Goal: Task Accomplishment & Management: Understand process/instructions

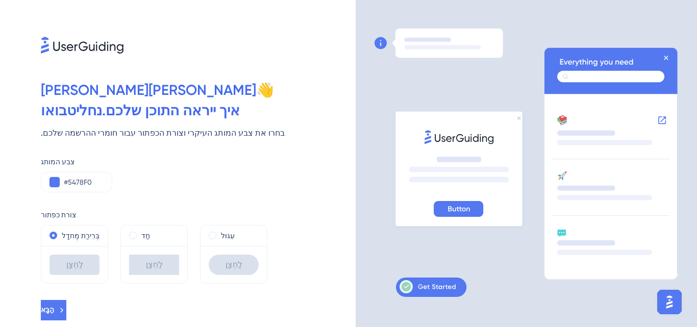
click at [66, 302] on button "הַבָּא" at bounding box center [54, 310] width 26 height 20
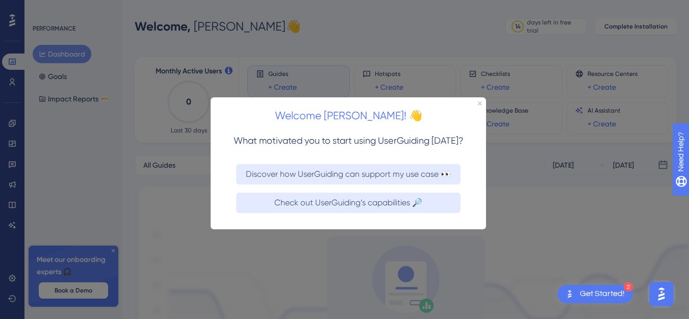
click at [476, 102] on div "Welcome [PERSON_NAME]! 👋" at bounding box center [348, 113] width 275 height 32
click at [482, 103] on div "Welcome [PERSON_NAME]! 👋" at bounding box center [348, 113] width 275 height 32
click at [473, 102] on div "Welcome [PERSON_NAME]! 👋" at bounding box center [348, 113] width 275 height 32
click at [479, 101] on icon "Close Preview" at bounding box center [480, 103] width 4 height 4
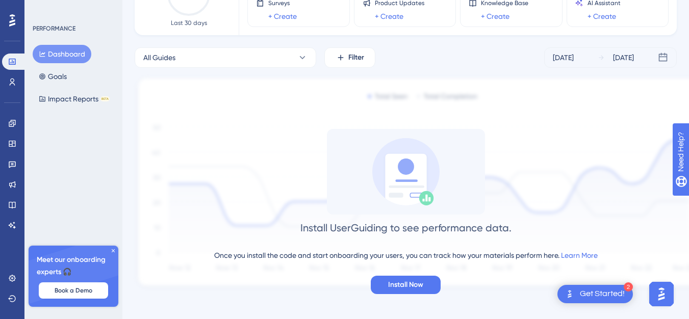
scroll to position [112, 0]
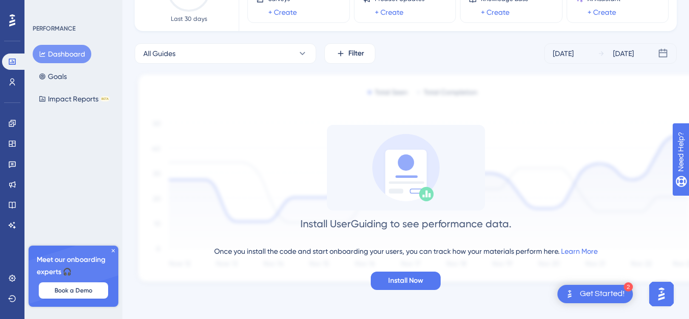
click at [561, 284] on div "Install UserGuiding to see performance data. Once you install the code and star…" at bounding box center [406, 207] width 542 height 165
click at [563, 285] on div "Install UserGuiding to see performance data. Once you install the code and star…" at bounding box center [406, 207] width 542 height 165
click at [564, 293] on img "Open Get Started! checklist, remaining modules: 2" at bounding box center [570, 294] width 12 height 12
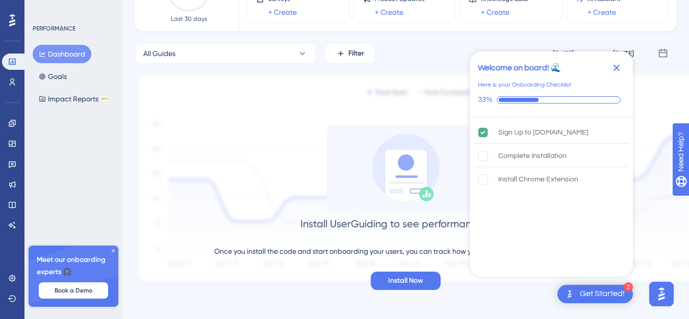
click at [554, 165] on div "Complete Installation" at bounding box center [551, 156] width 155 height 22
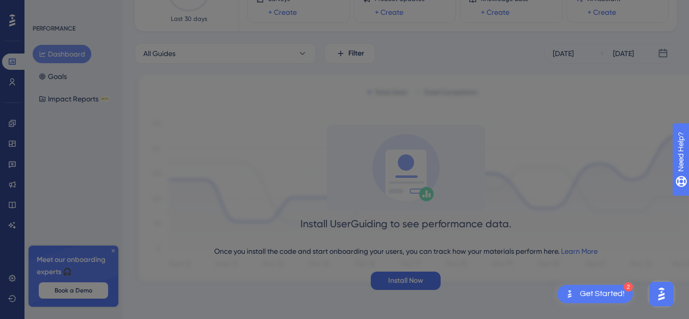
scroll to position [0, 0]
